Goal: Information Seeking & Learning: Stay updated

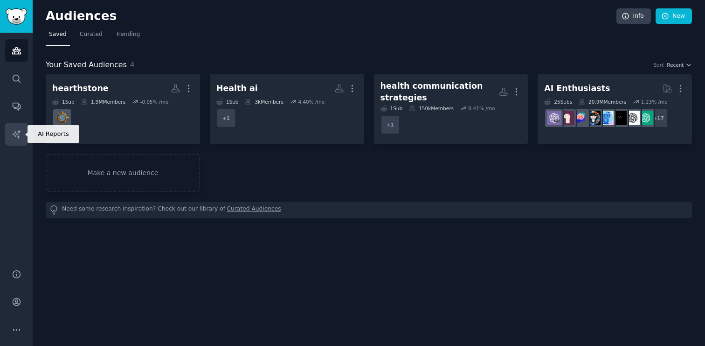
click at [16, 134] on icon "Sidebar" at bounding box center [17, 134] width 10 height 10
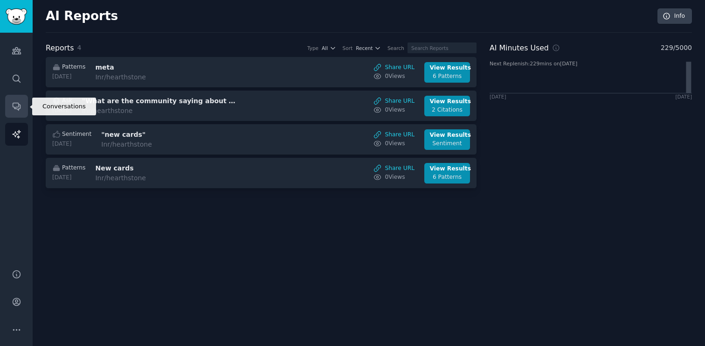
click at [13, 105] on icon "Sidebar" at bounding box center [17, 106] width 10 height 10
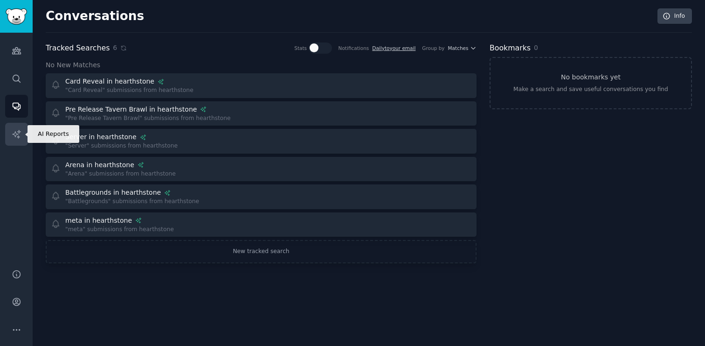
click at [8, 144] on link "AI Reports" at bounding box center [16, 134] width 23 height 23
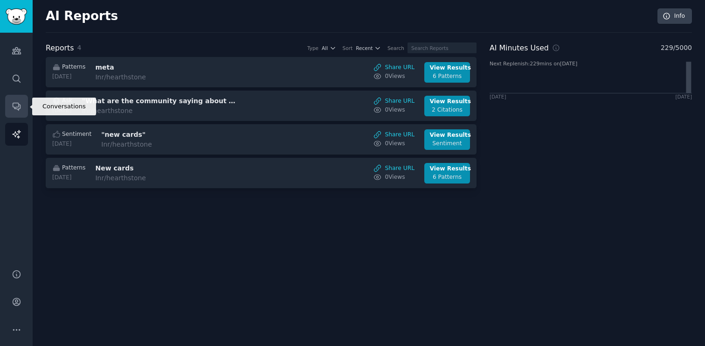
click at [16, 102] on icon "Sidebar" at bounding box center [17, 106] width 10 height 10
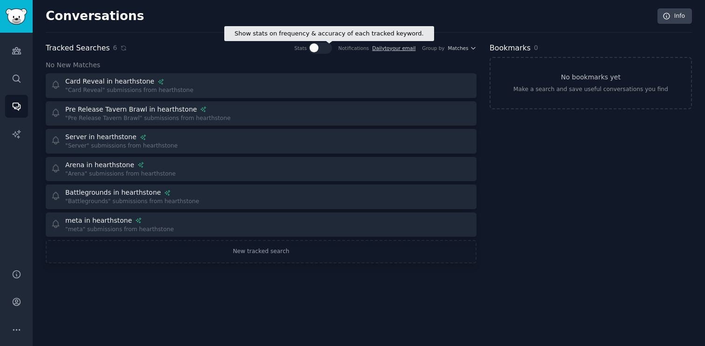
click at [317, 48] on div at bounding box center [314, 47] width 9 height 9
checkbox input "true"
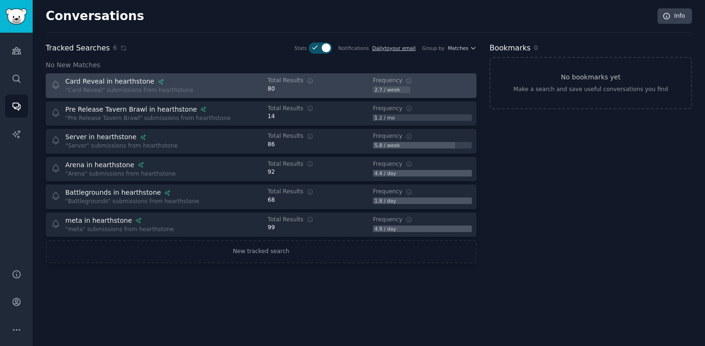
click at [207, 89] on div "Card Reveal in hearthstone "Card Reveal" submissions from hearthstone" at bounding box center [153, 85] width 204 height 18
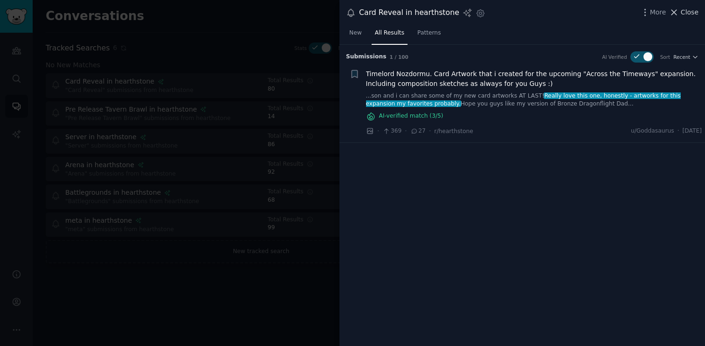
click at [685, 14] on span "Close" at bounding box center [690, 12] width 18 height 10
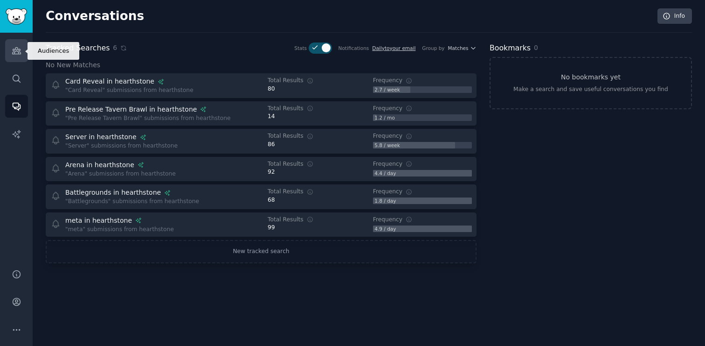
click at [17, 53] on icon "Sidebar" at bounding box center [17, 51] width 10 height 10
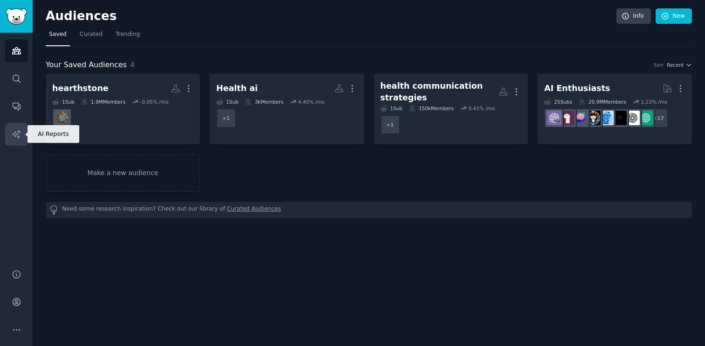
click at [10, 136] on link "AI Reports" at bounding box center [16, 134] width 23 height 23
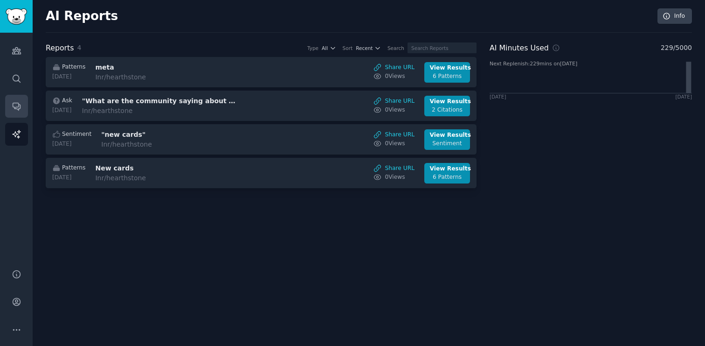
click at [13, 102] on icon "Sidebar" at bounding box center [17, 106] width 10 height 10
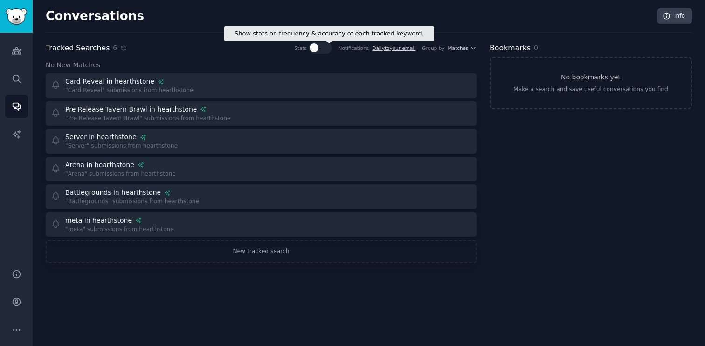
click at [319, 49] on icon at bounding box center [315, 47] width 8 height 8
checkbox input "true"
